Goal: Navigation & Orientation: Find specific page/section

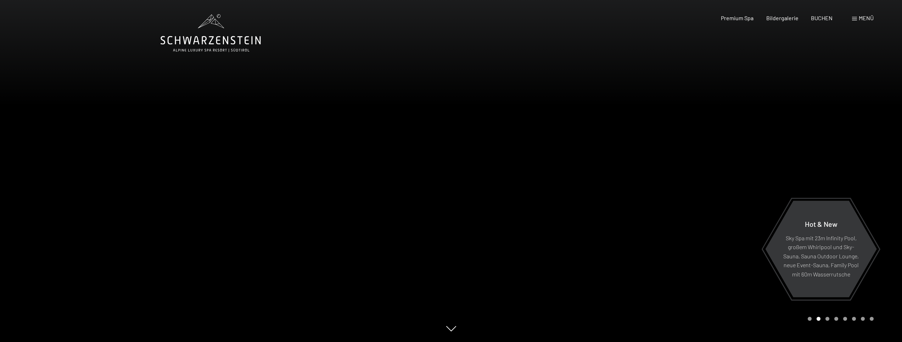
click at [872, 16] on span "Menü" at bounding box center [866, 18] width 15 height 7
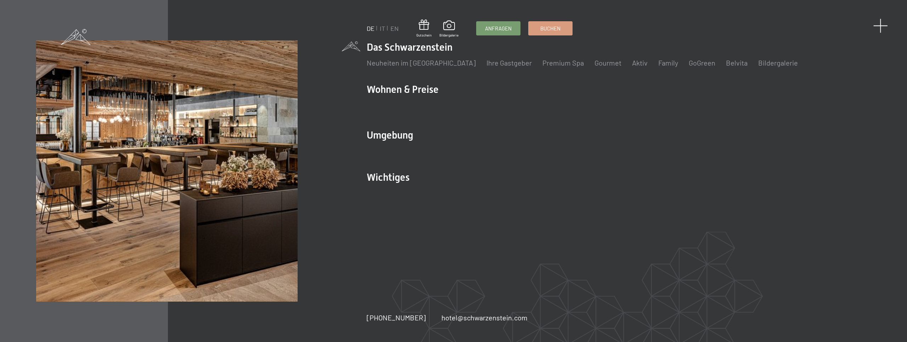
click at [883, 27] on span at bounding box center [881, 25] width 15 height 15
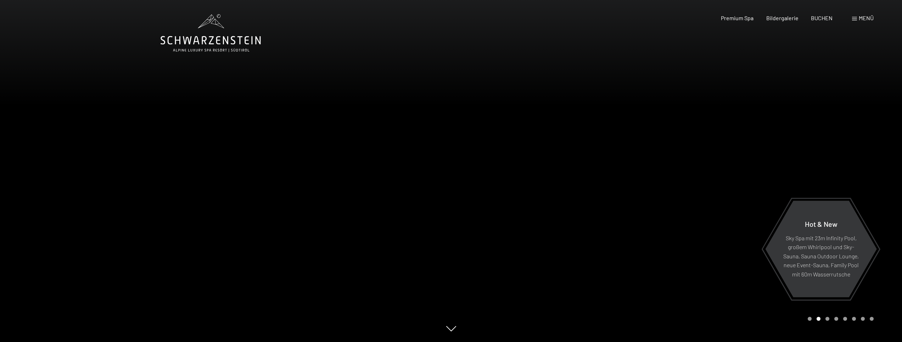
click at [209, 47] on icon at bounding box center [211, 33] width 100 height 38
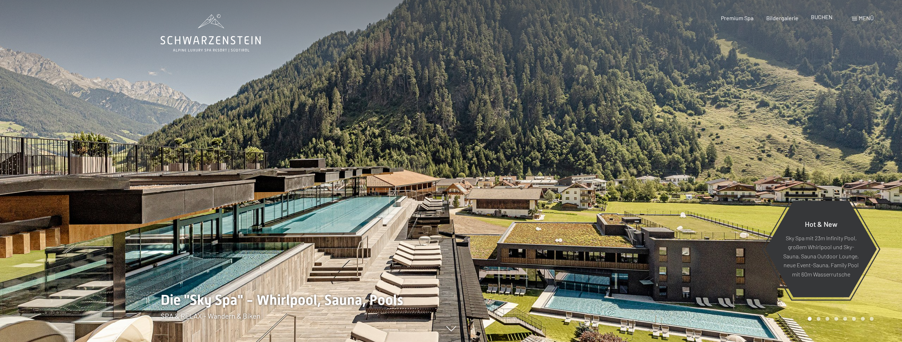
click at [814, 19] on span "BUCHEN" at bounding box center [822, 16] width 22 height 7
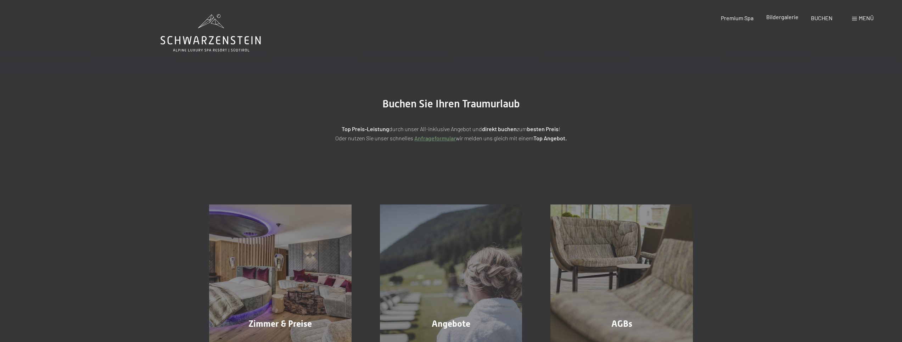
click at [787, 20] on div "Bildergalerie" at bounding box center [782, 17] width 32 height 8
click at [736, 18] on span "Premium Spa" at bounding box center [737, 16] width 33 height 7
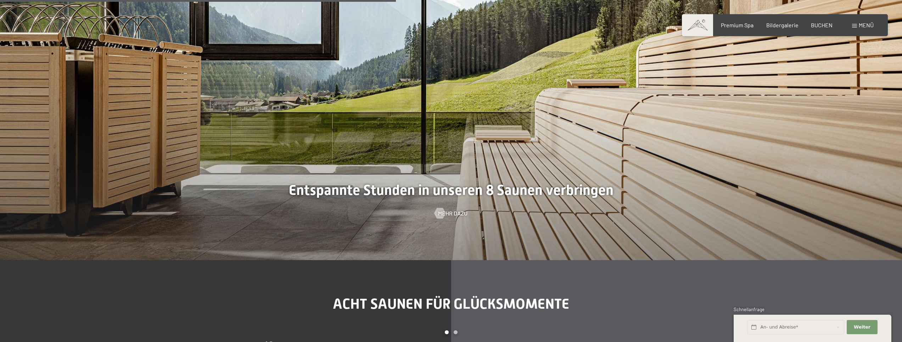
scroll to position [2375, 0]
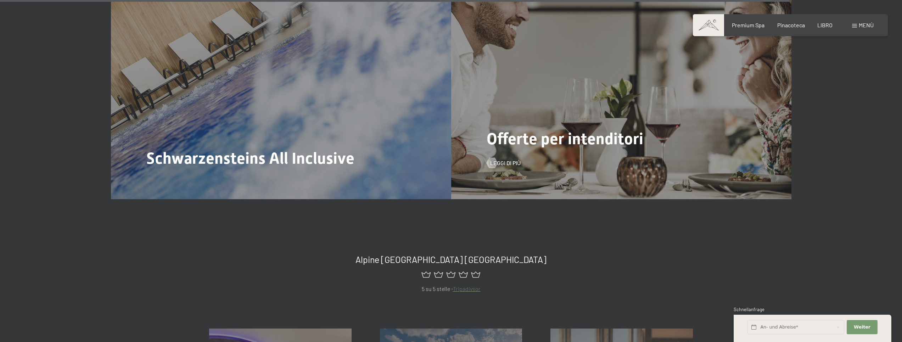
scroll to position [3695, 0]
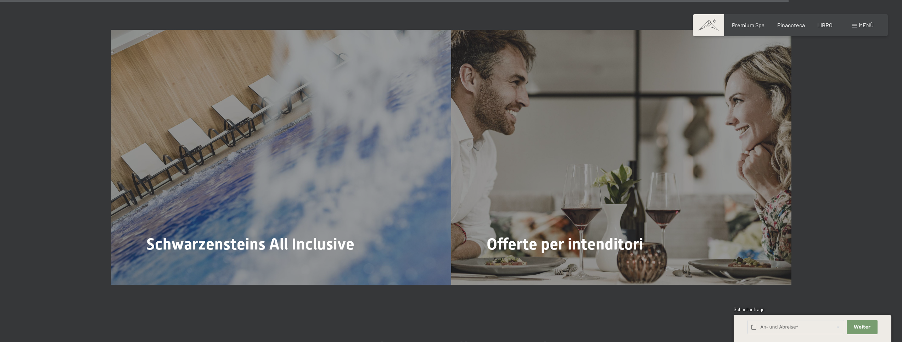
click at [859, 26] on span "Menù" at bounding box center [866, 25] width 15 height 7
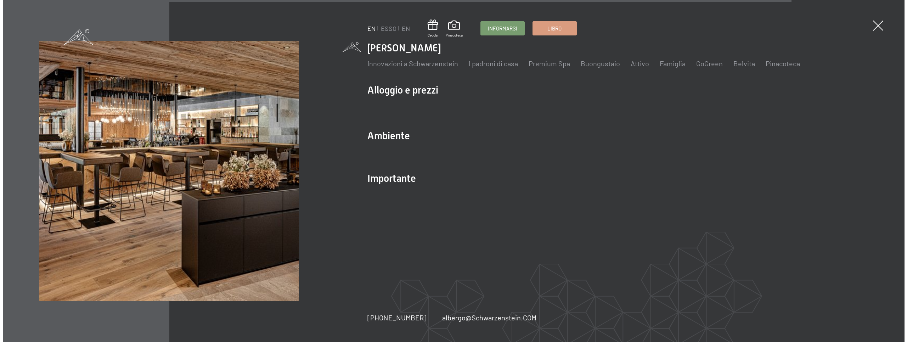
scroll to position [3708, 0]
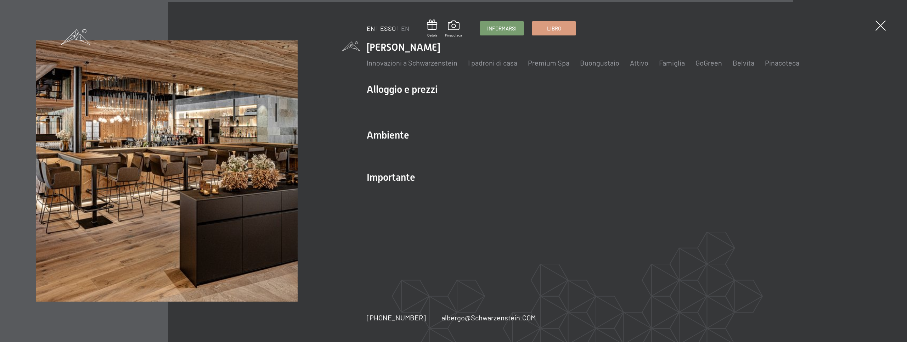
click at [393, 30] on link "ESSO" at bounding box center [388, 28] width 16 height 8
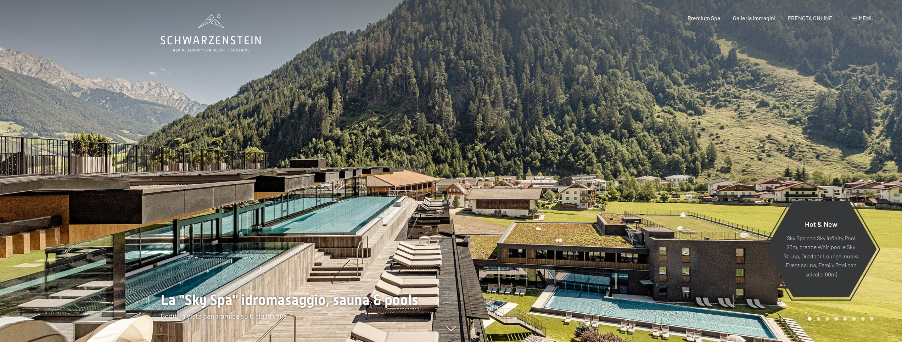
click at [865, 17] on span "Menu" at bounding box center [866, 18] width 15 height 7
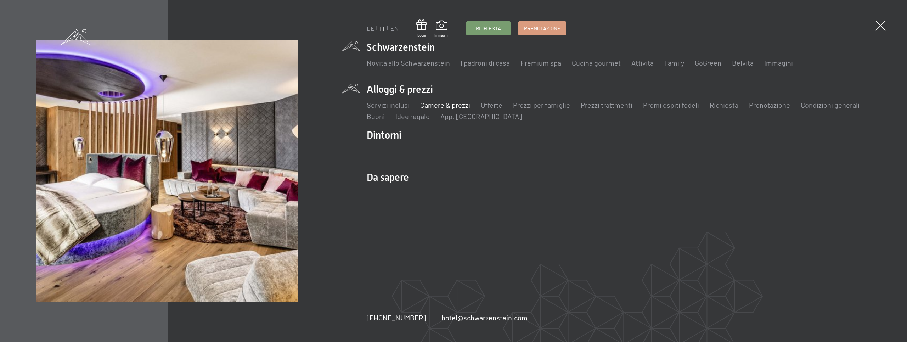
click at [442, 107] on link "Camere & prezzi" at bounding box center [445, 105] width 50 height 9
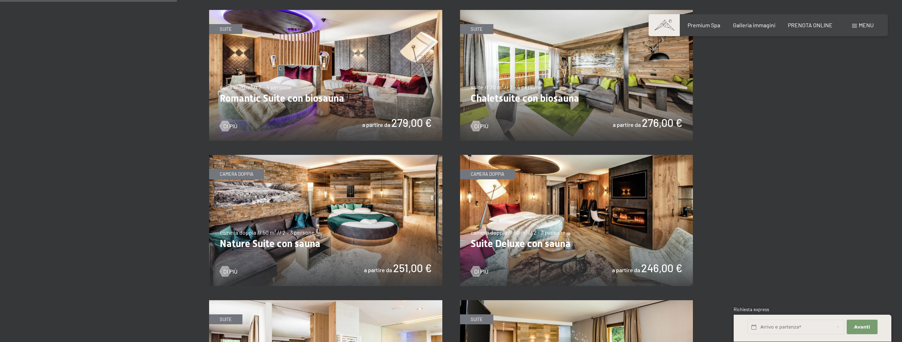
scroll to position [461, 0]
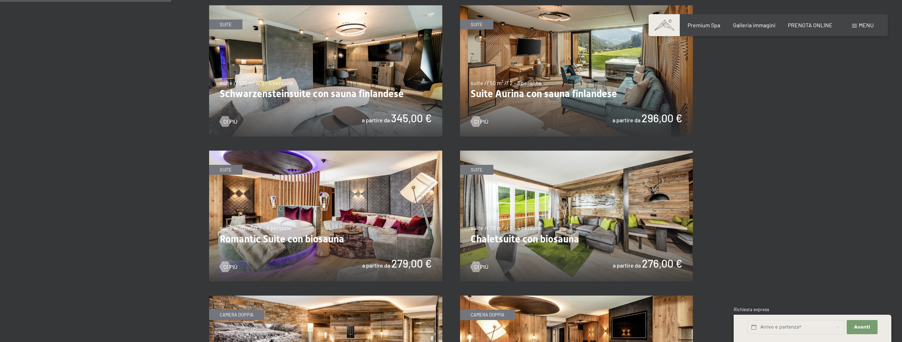
click at [573, 93] on img at bounding box center [576, 70] width 233 height 131
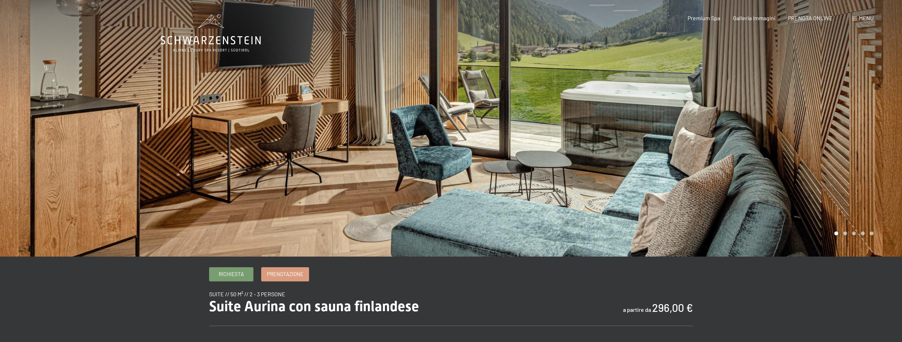
drag, startPoint x: 803, startPoint y: 158, endPoint x: 336, endPoint y: 158, distance: 466.8
click at [352, 257] on div at bounding box center [451, 257] width 581 height 0
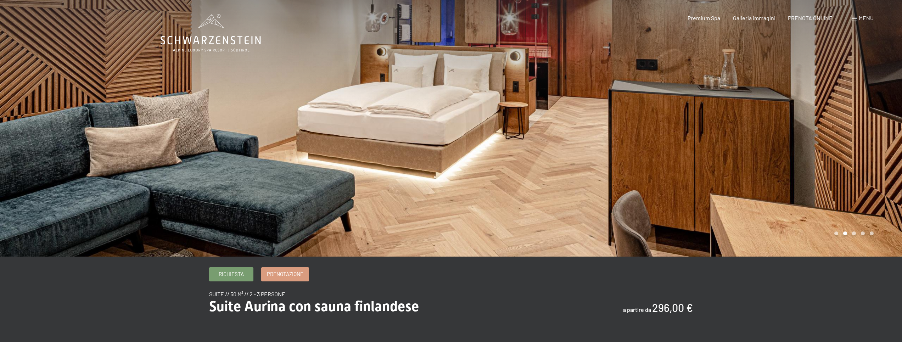
click at [623, 147] on div at bounding box center [676, 128] width 451 height 257
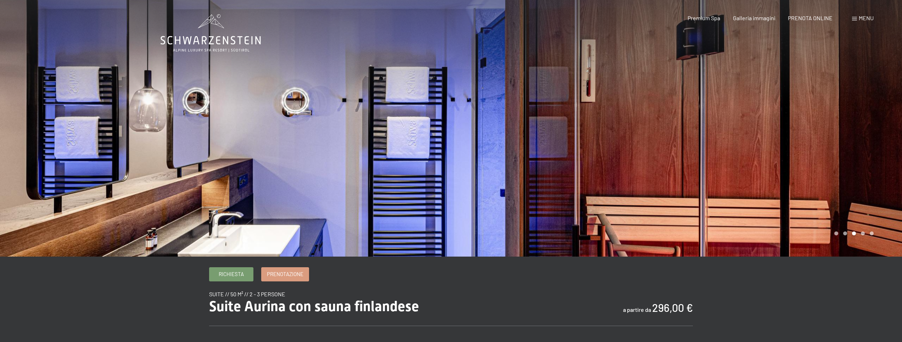
click at [623, 147] on div at bounding box center [676, 128] width 451 height 257
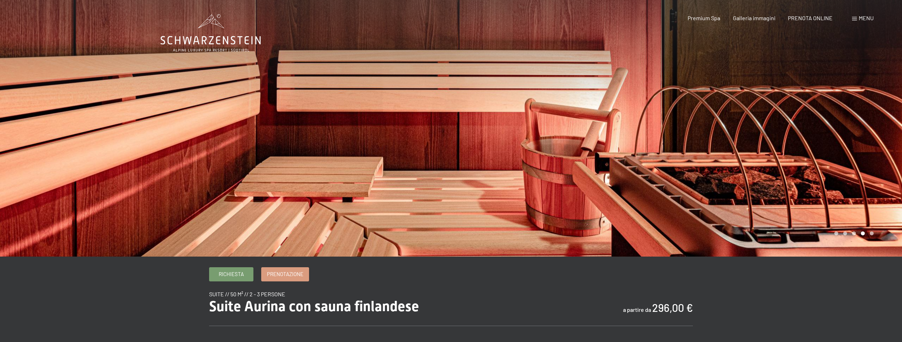
click at [622, 147] on div at bounding box center [676, 128] width 451 height 257
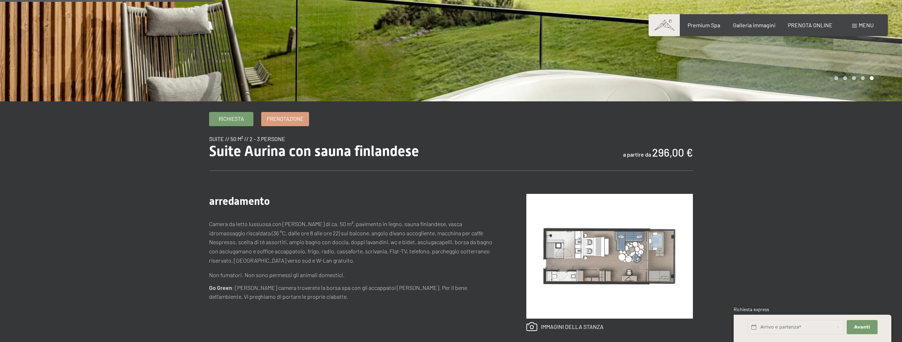
scroll to position [35, 0]
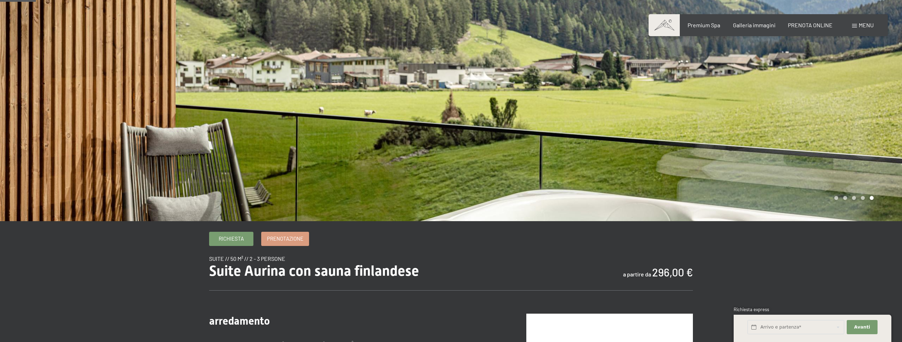
click at [663, 24] on span at bounding box center [664, 25] width 31 height 22
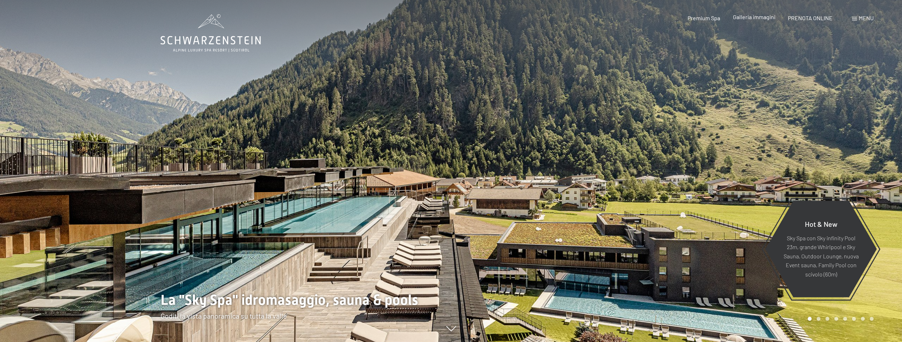
click at [747, 16] on span "Galleria immagini" at bounding box center [754, 16] width 43 height 7
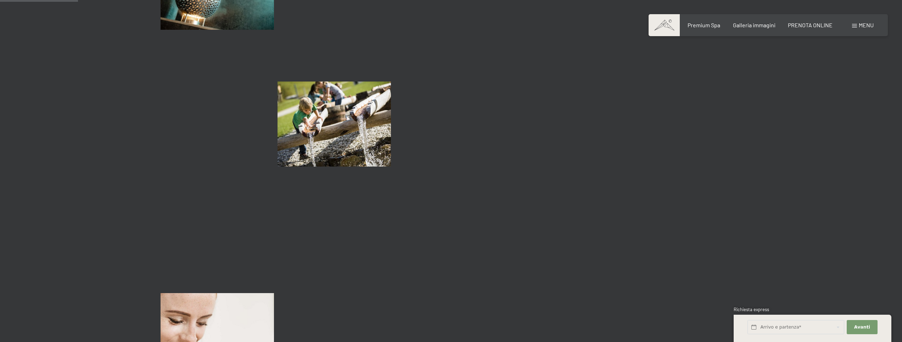
scroll to position [922, 0]
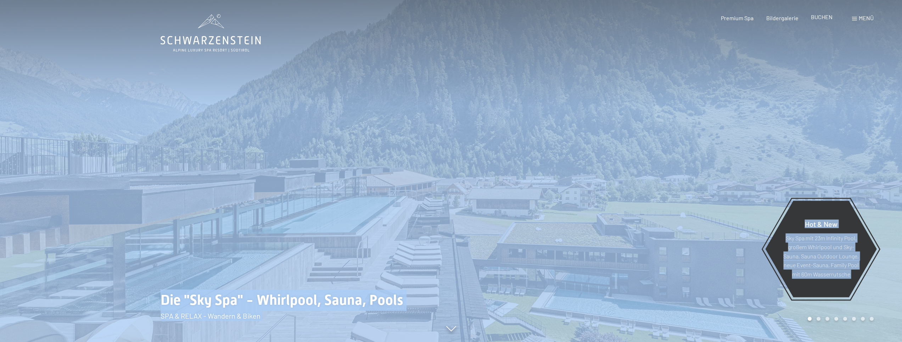
click at [819, 16] on span "BUCHEN" at bounding box center [822, 16] width 22 height 7
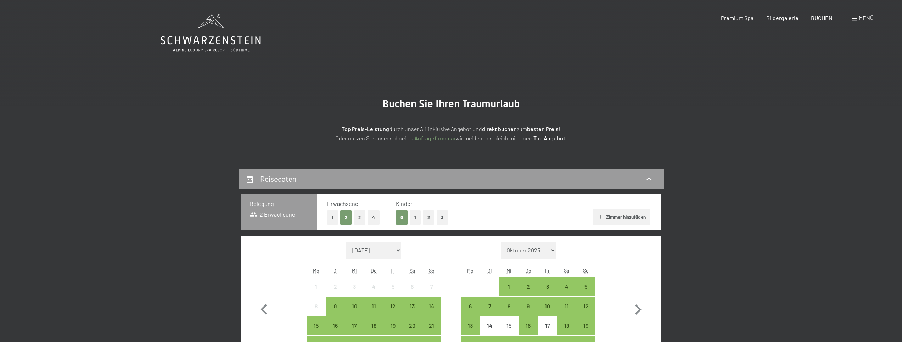
click at [863, 17] on span "Menü" at bounding box center [866, 18] width 15 height 7
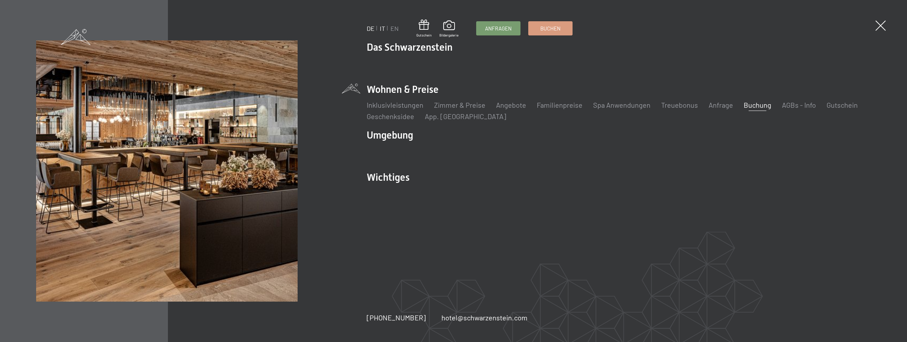
click at [383, 27] on link "IT" at bounding box center [382, 28] width 5 height 8
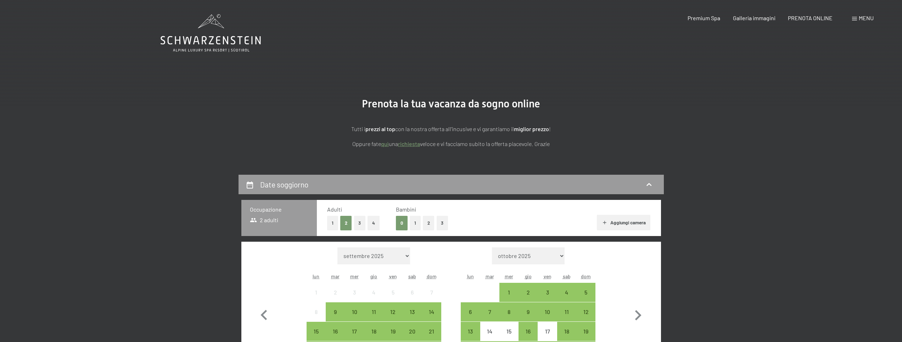
click at [872, 16] on span "Menu" at bounding box center [866, 18] width 15 height 7
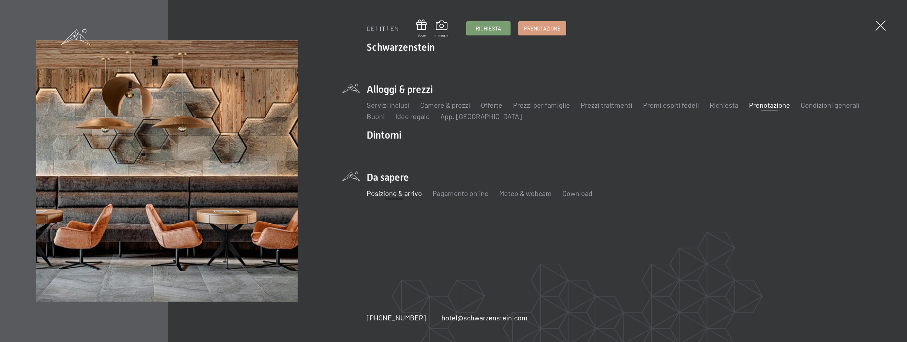
click at [397, 194] on link "Posizione & arrivo" at bounding box center [394, 193] width 55 height 9
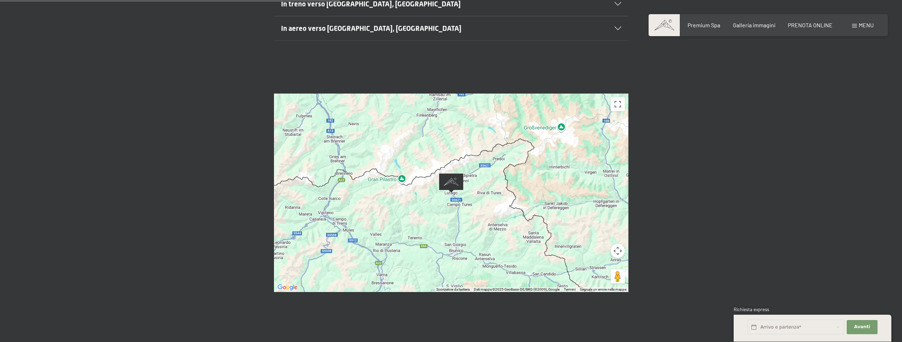
scroll to position [213, 0]
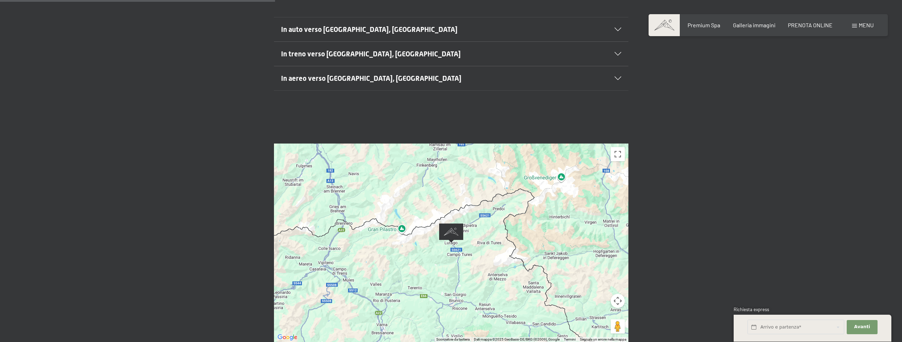
click at [489, 253] on div at bounding box center [451, 243] width 354 height 199
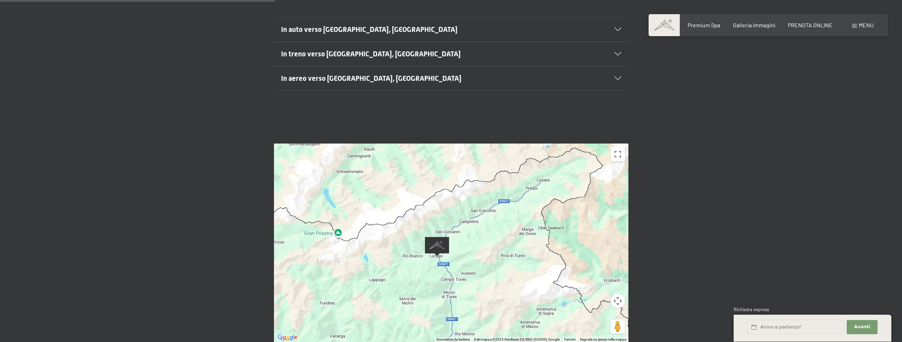
drag, startPoint x: 467, startPoint y: 201, endPoint x: 487, endPoint y: 237, distance: 41.6
click at [487, 237] on div at bounding box center [451, 243] width 354 height 199
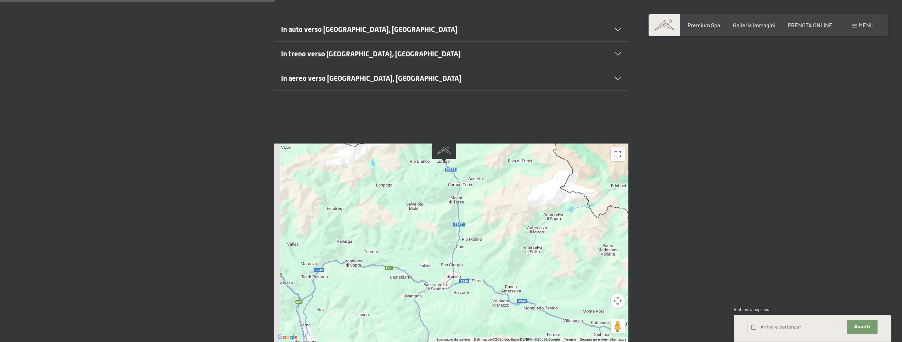
drag, startPoint x: 486, startPoint y: 270, endPoint x: 493, endPoint y: 144, distance: 126.1
click at [494, 146] on div at bounding box center [451, 243] width 354 height 199
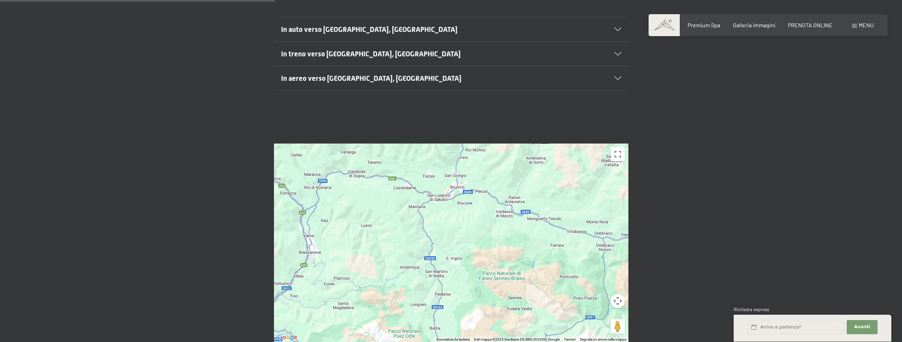
drag, startPoint x: 481, startPoint y: 228, endPoint x: 479, endPoint y: 272, distance: 44.0
click at [480, 266] on div at bounding box center [451, 243] width 354 height 199
